Goal: Use online tool/utility: Utilize a website feature to perform a specific function

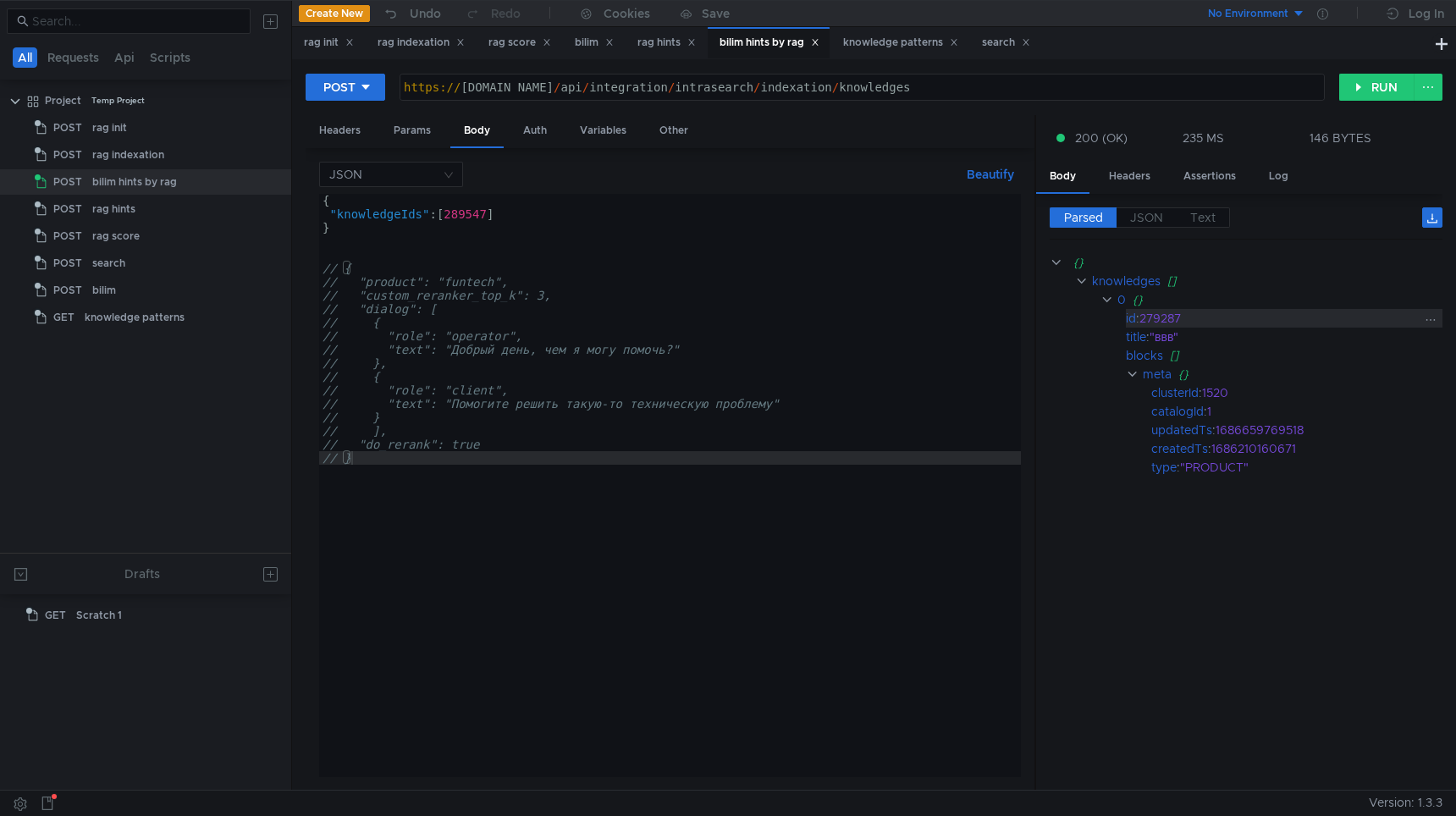
click at [1162, 316] on div "279287" at bounding box center [1279, 318] width 280 height 19
copy div "279287"
click at [1130, 379] on clr-icon at bounding box center [1131, 374] width 13 height 14
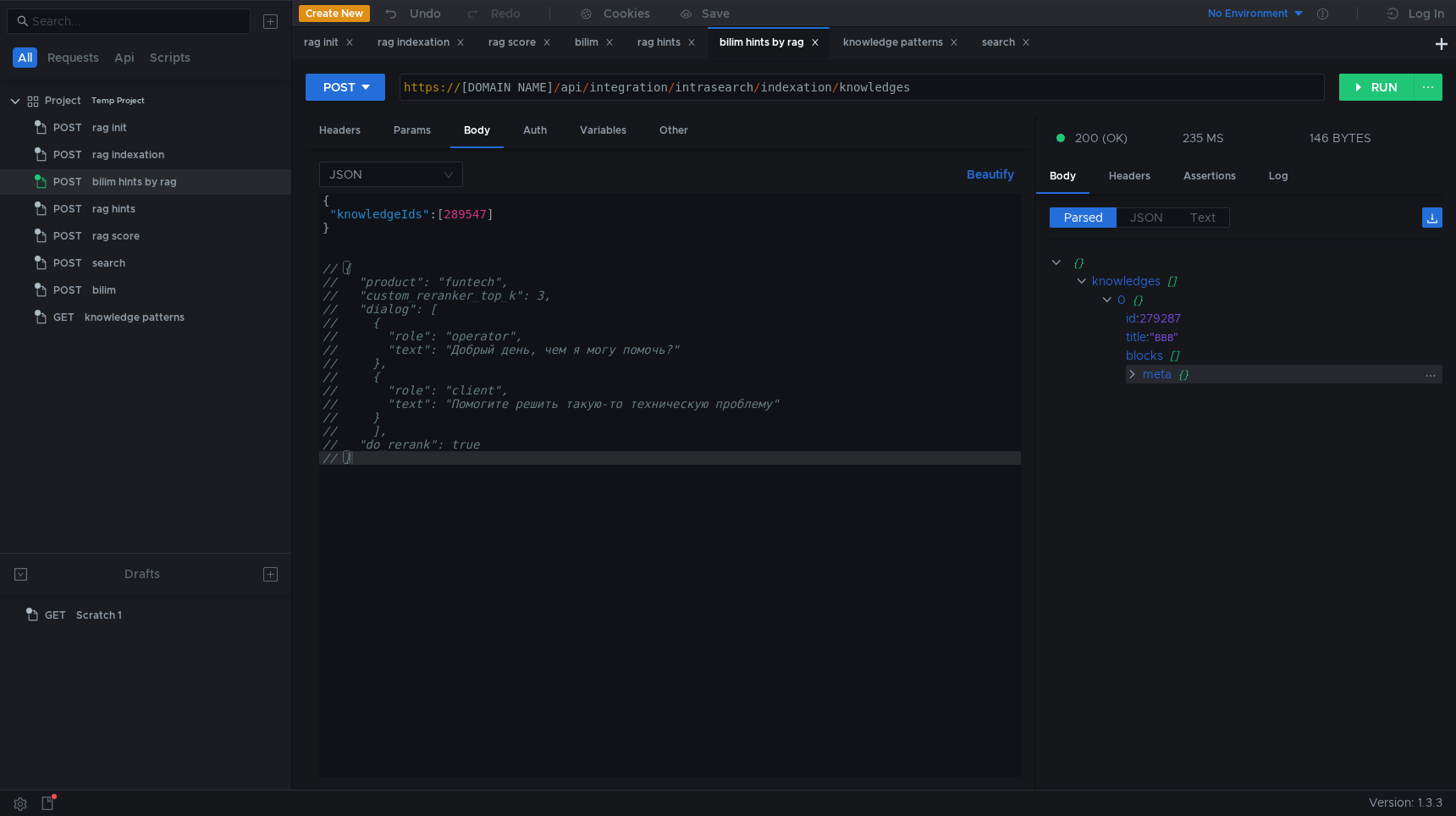
click at [1130, 376] on clr-icon at bounding box center [1131, 374] width 13 height 14
type textarea ""knowledgeIds": [289547]"
click at [467, 214] on div "{ "knowledgeIds" : [ 289547 ] } // { // "product": "funtech", // "custom_rerank…" at bounding box center [669, 499] width 702 height 611
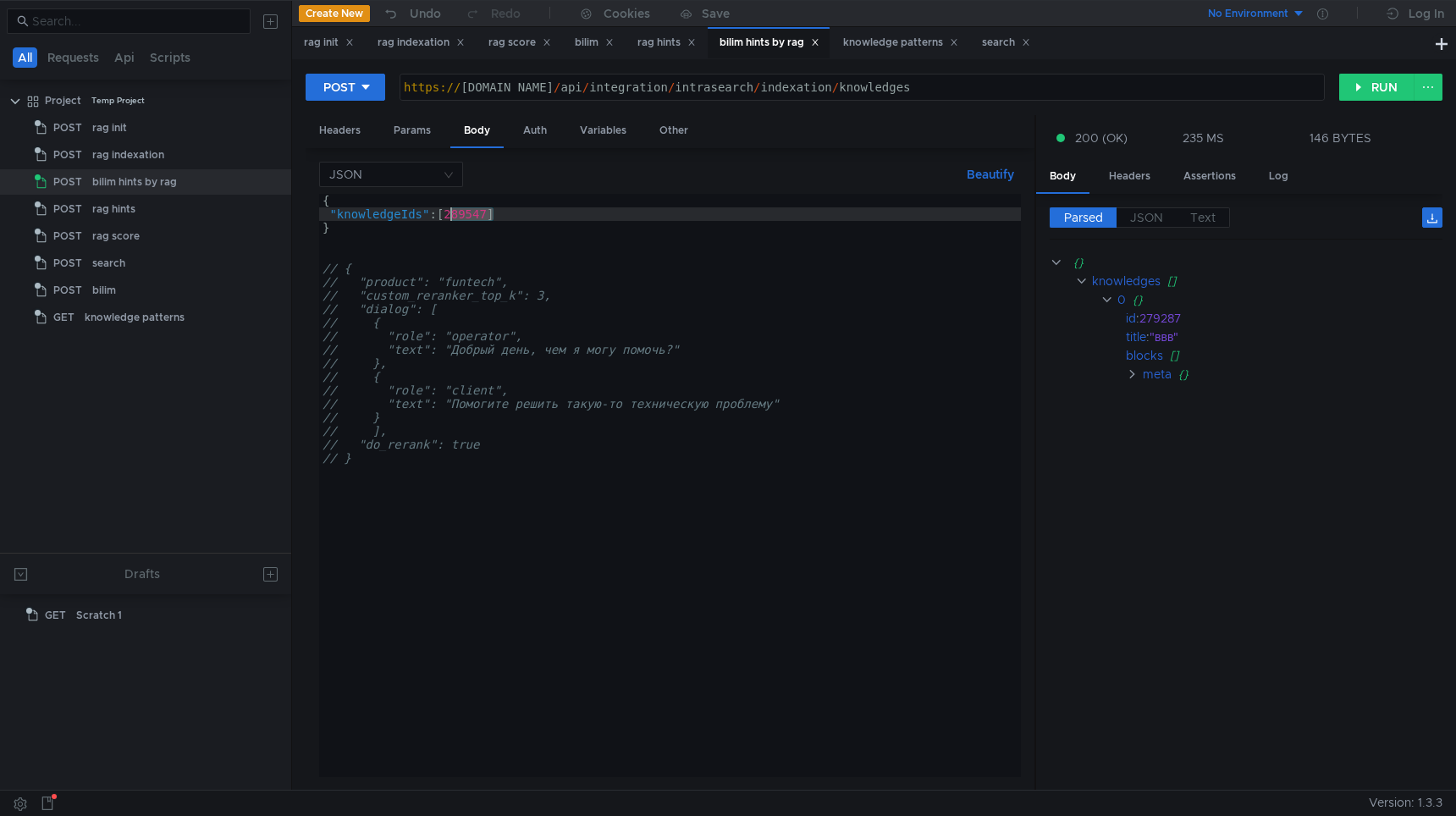
drag, startPoint x: 467, startPoint y: 214, endPoint x: 615, endPoint y: 315, distance: 179.2
click at [468, 216] on div "{ "knowledgeIds" : [ 289547 ] } // { // "product": "funtech", // "custom_rerank…" at bounding box center [669, 499] width 702 height 611
click at [1369, 81] on button "RUN" at bounding box center [1377, 86] width 75 height 27
click at [443, 214] on div "{ "knowledgeIds" : [ 289547 ] } // { // "product": "funtech", // "custom_rerank…" at bounding box center [669, 499] width 702 height 611
click at [450, 214] on div "{ "knowledgeIds" : [ 289547 ] } // { // "product": "funtech", // "custom_rerank…" at bounding box center [669, 499] width 702 height 611
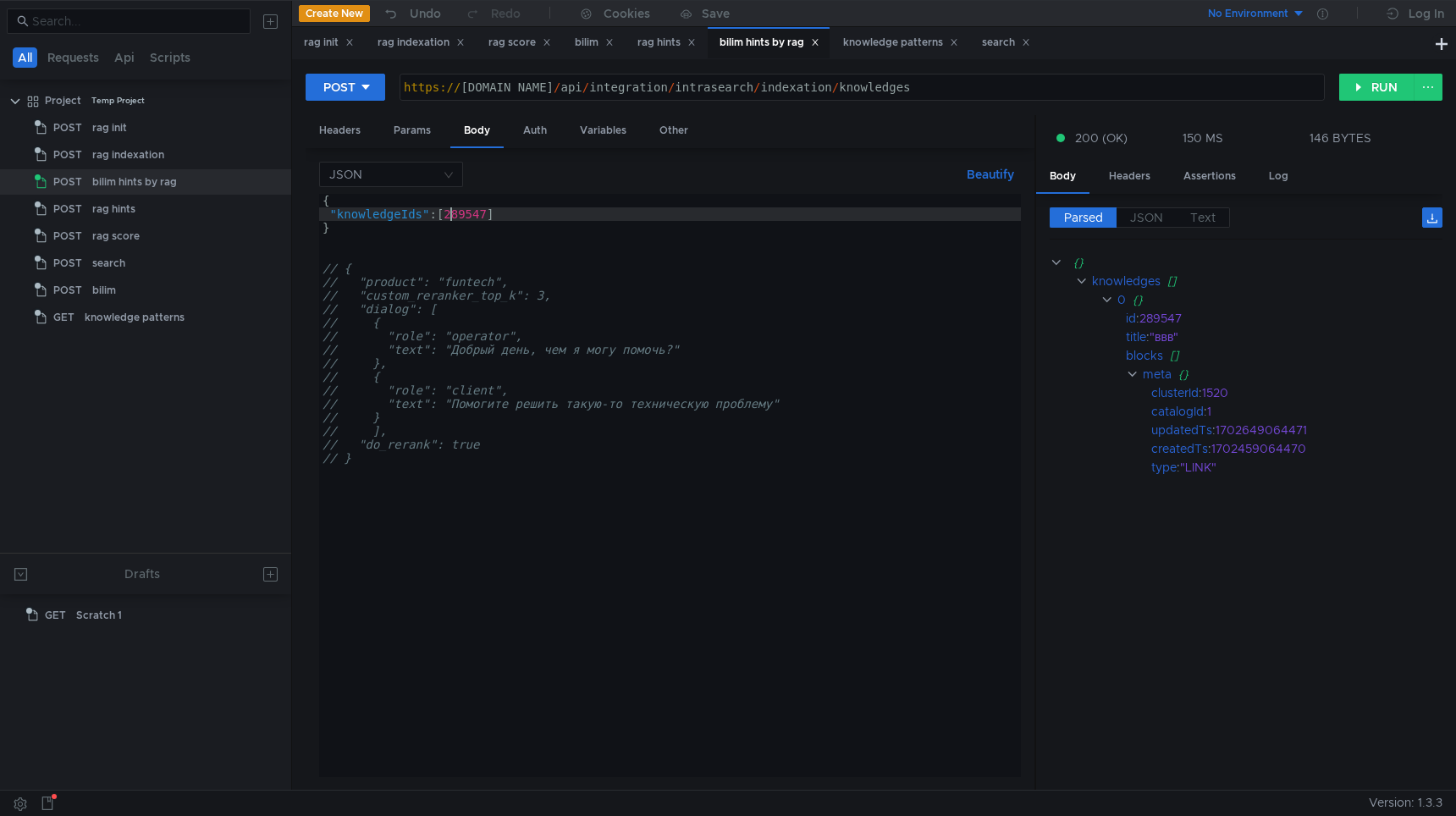
paste textarea "922792"
paste textarea "291030"
paste textarea "292248"
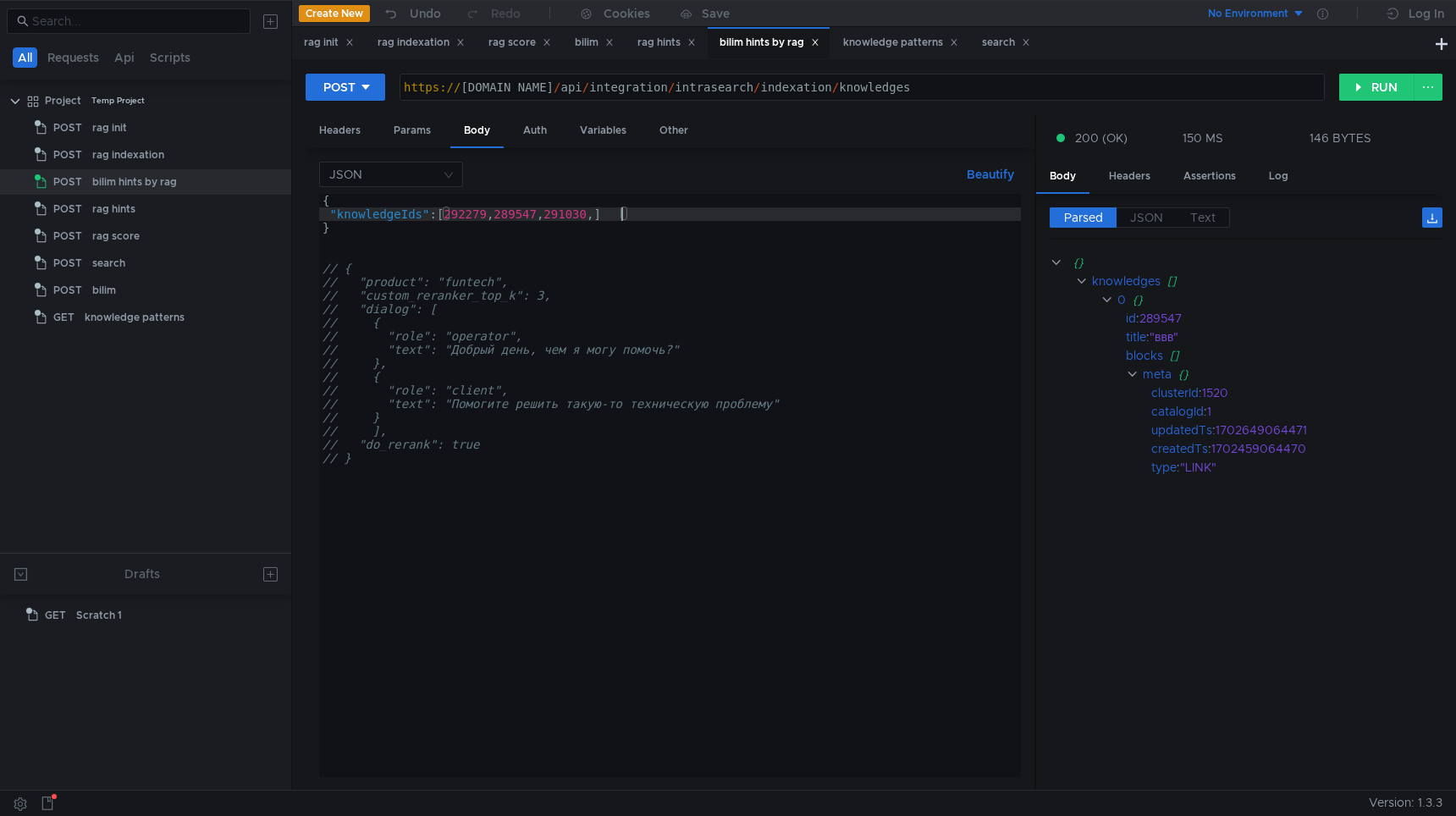
type textarea ""knowledgeIds": [292279, 289547, 291030, 292248]"
click at [1368, 97] on button "RUN" at bounding box center [1377, 86] width 75 height 27
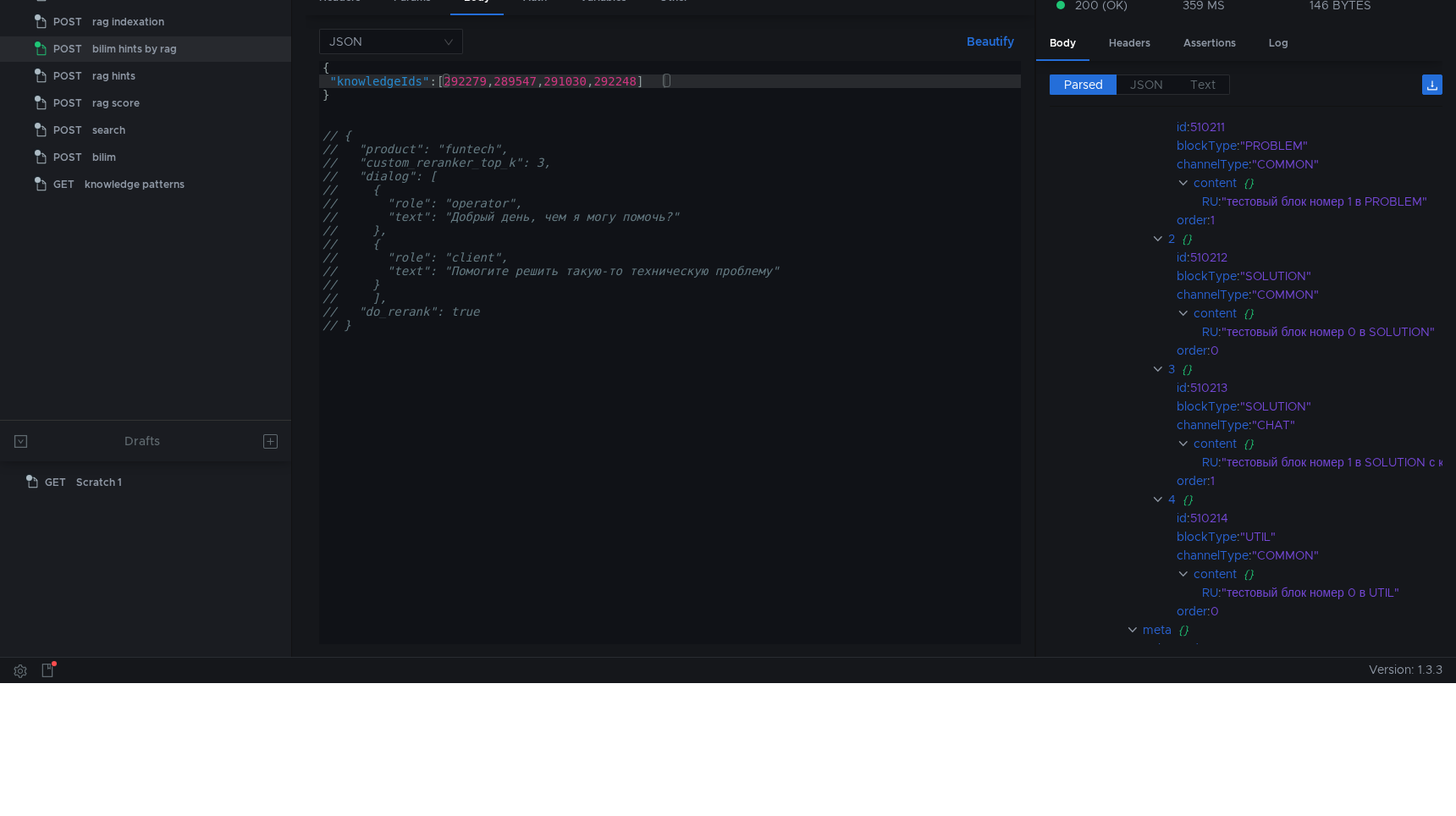
scroll to position [0, 0]
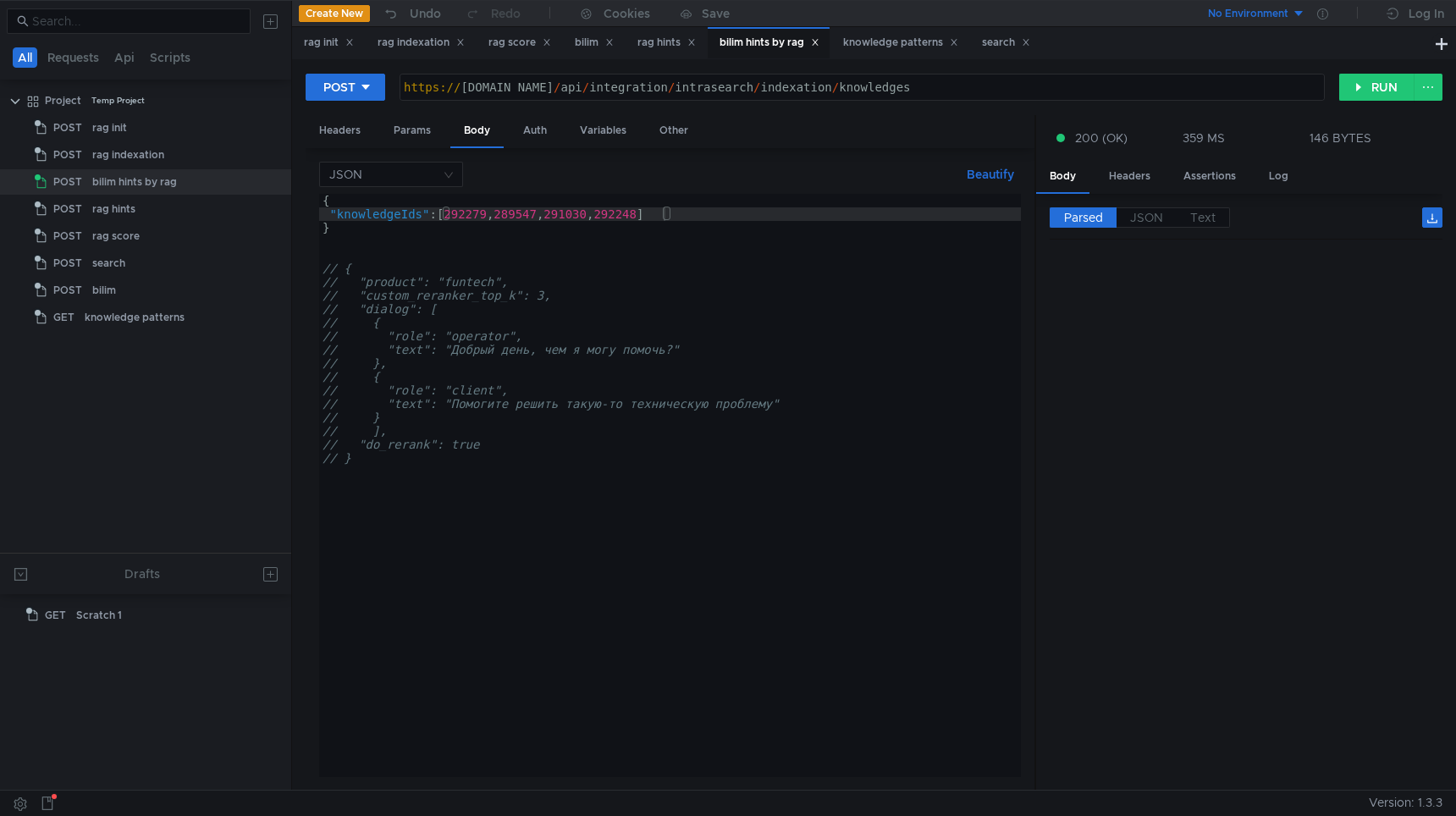
scroll to position [1313, 0]
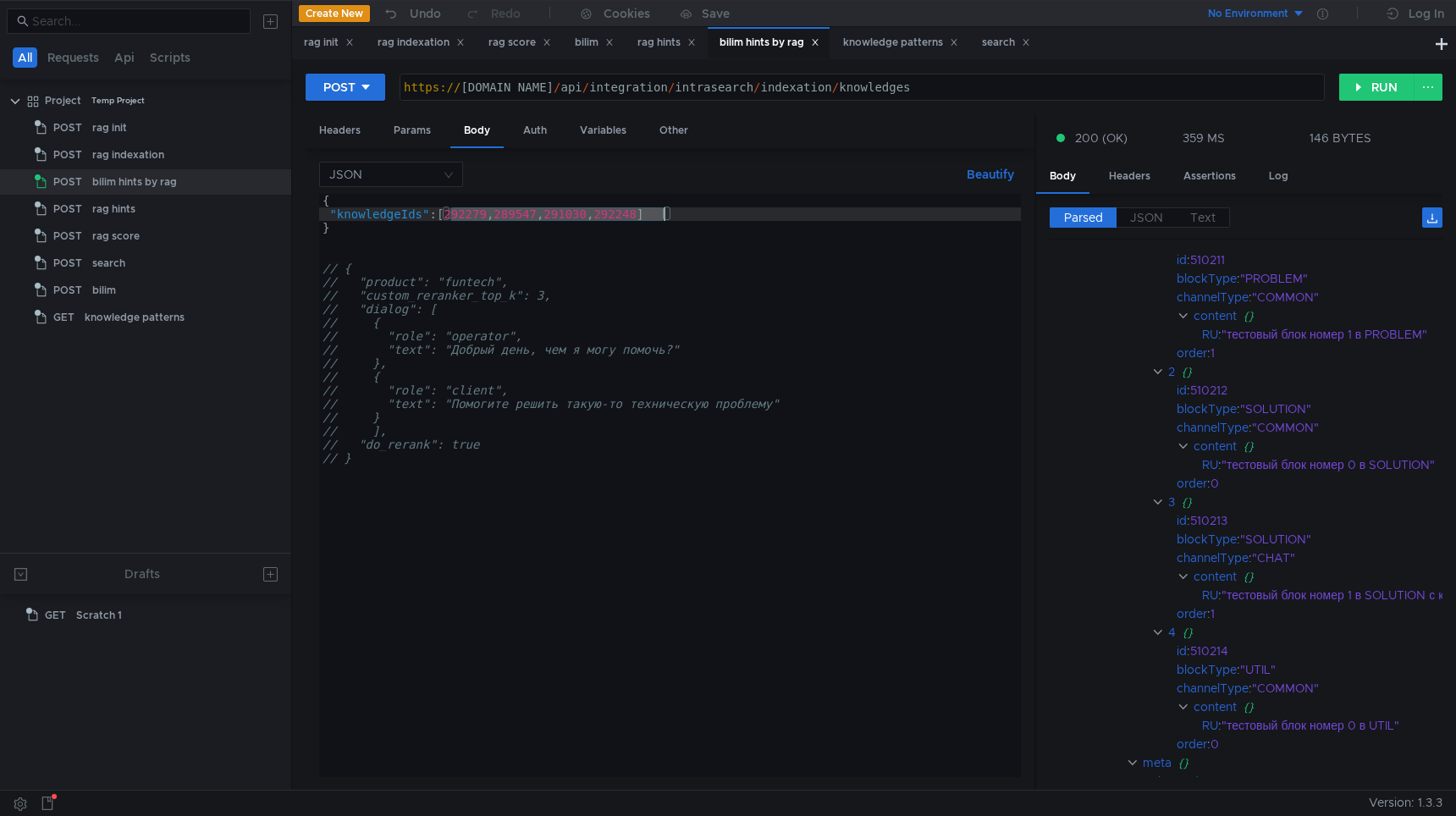
drag, startPoint x: 450, startPoint y: 216, endPoint x: 664, endPoint y: 213, distance: 214.0
click at [665, 213] on div "{ "knowledgeIds" : [ 292279 , 289547 , 291030 , 292248 ] } // { // "product": "…" at bounding box center [669, 499] width 702 height 611
paste textarea "89424"
type textarea ""knowledgeIds": [289424]"
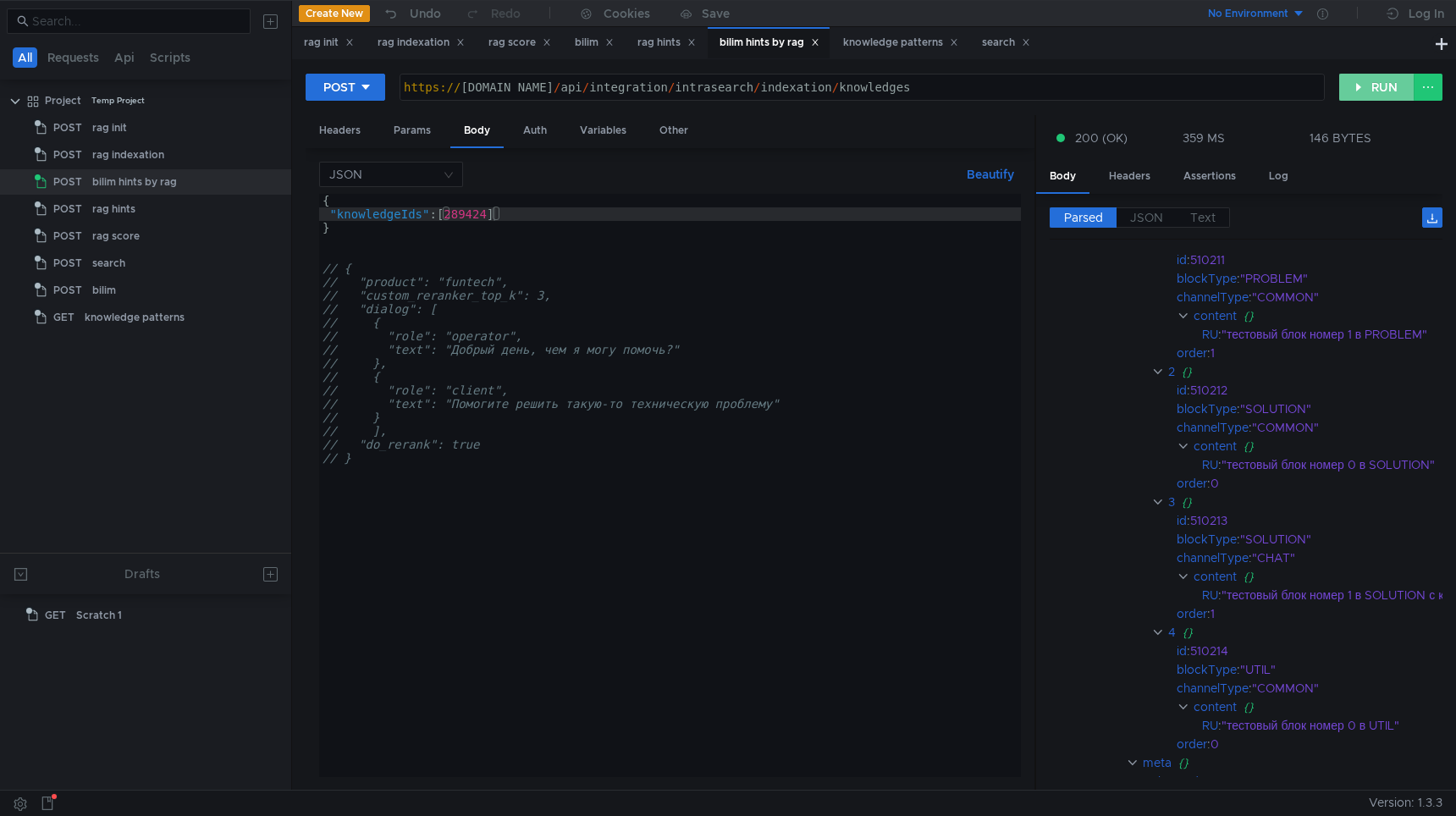
click at [1393, 76] on button "RUN" at bounding box center [1377, 86] width 75 height 27
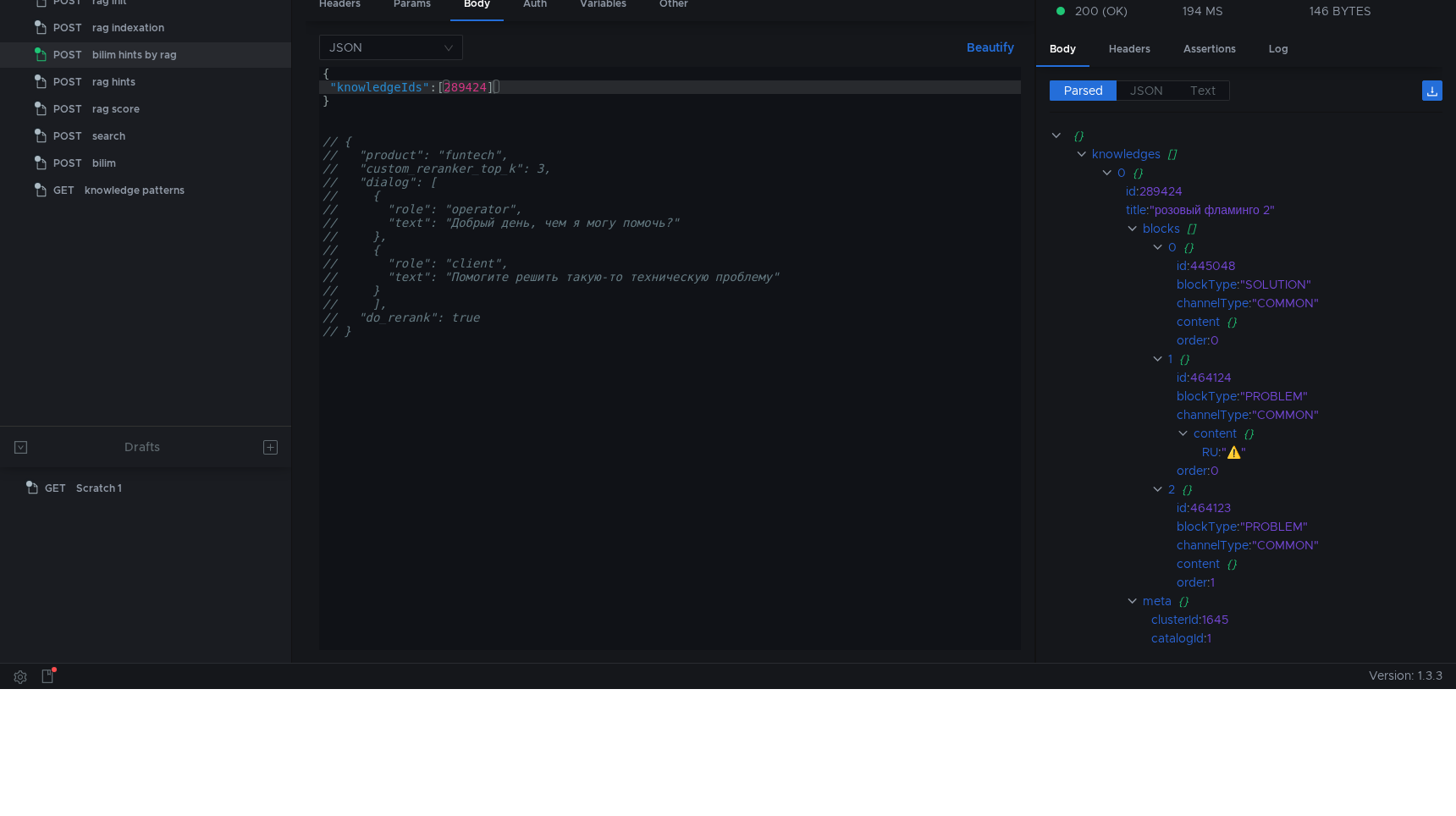
scroll to position [0, 0]
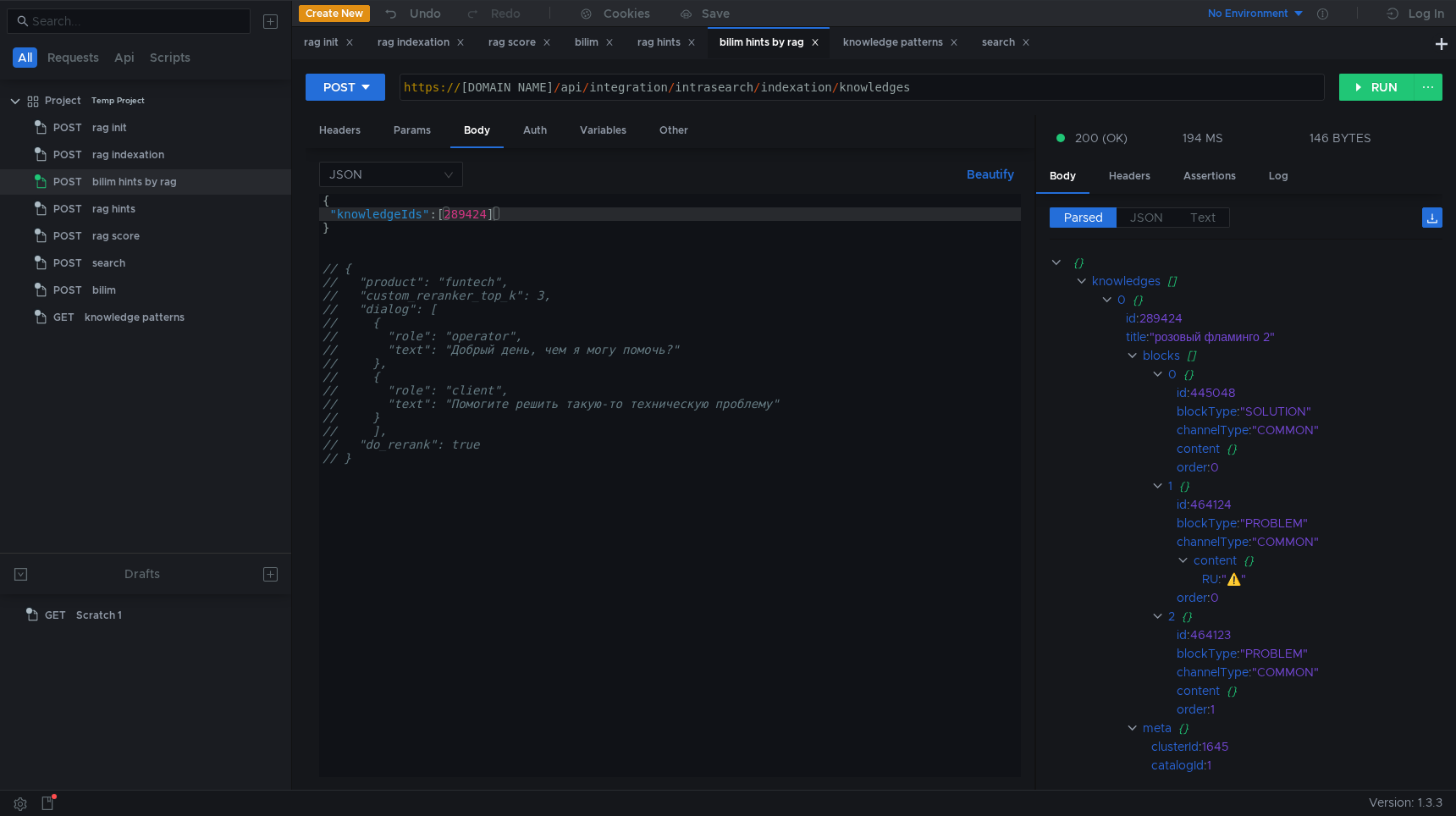
scroll to position [0, 12]
